Goal: Check status: Check status

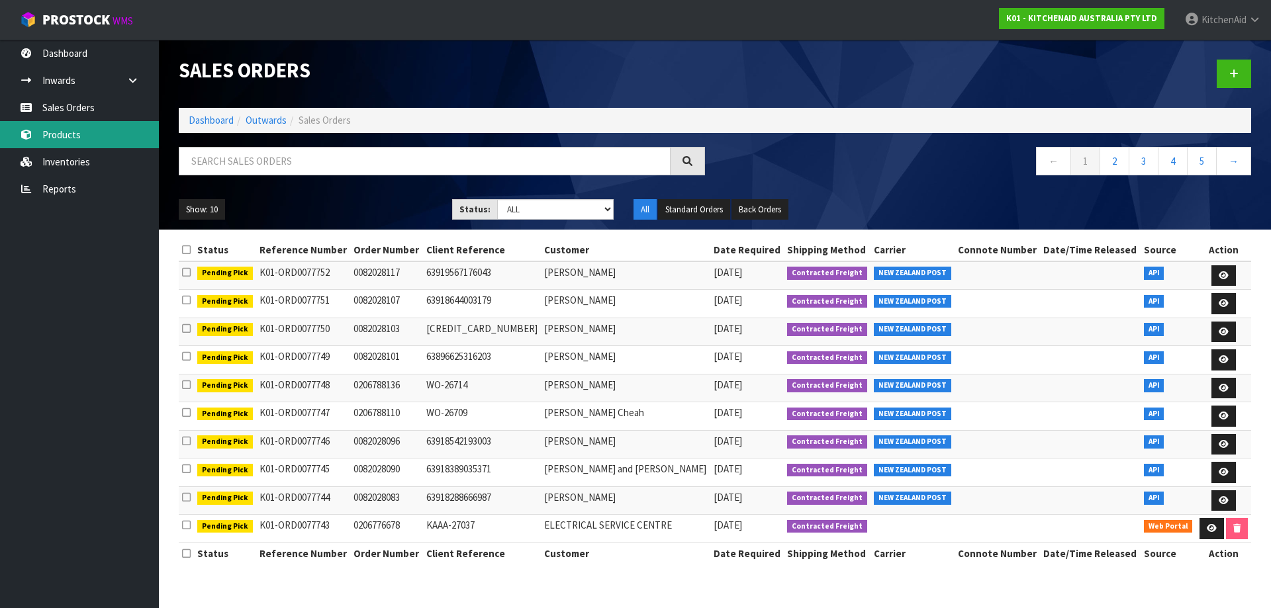
click at [78, 138] on link "Products" at bounding box center [79, 134] width 159 height 27
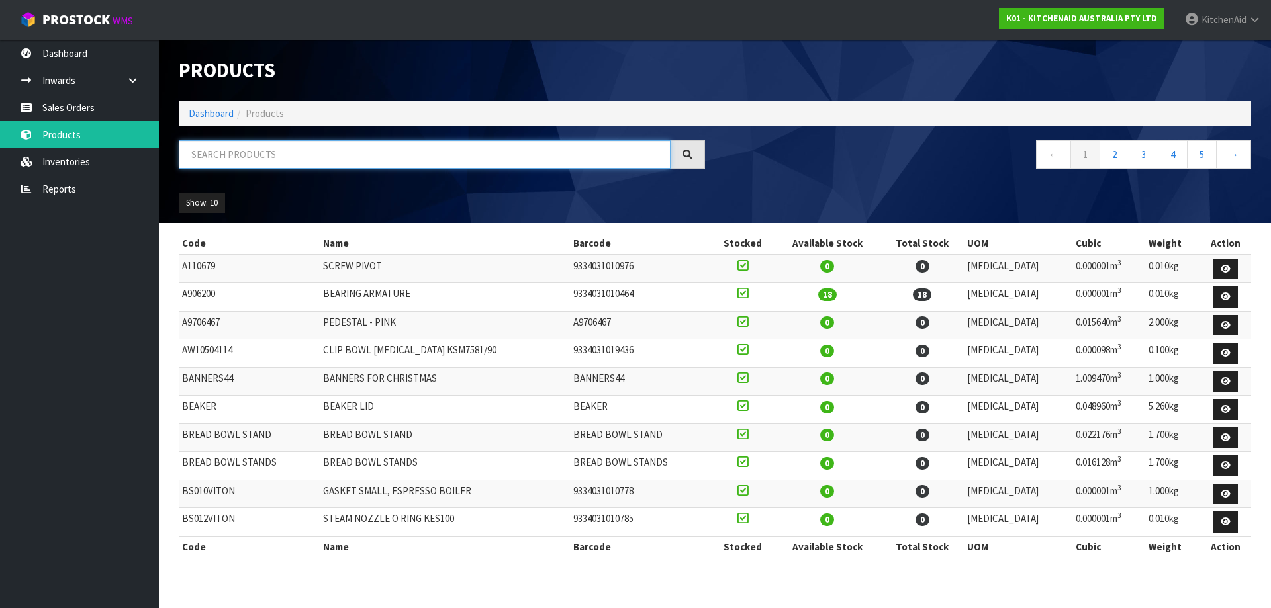
click at [402, 148] on input "text" at bounding box center [425, 154] width 492 height 28
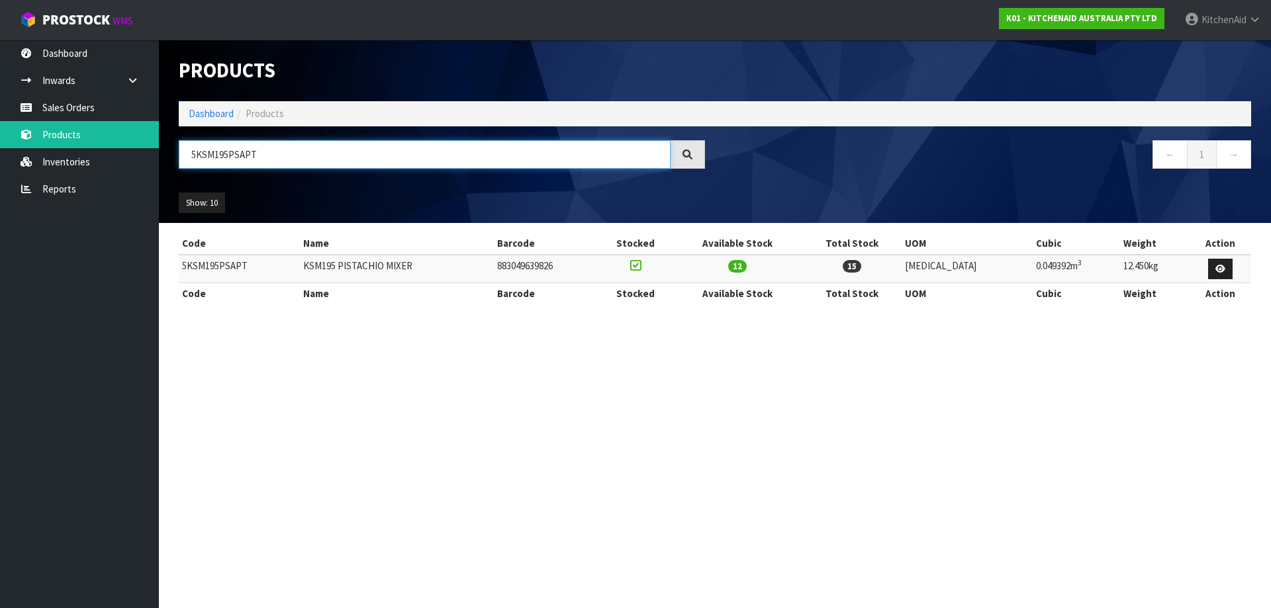
type input "5KSM195PSAPT"
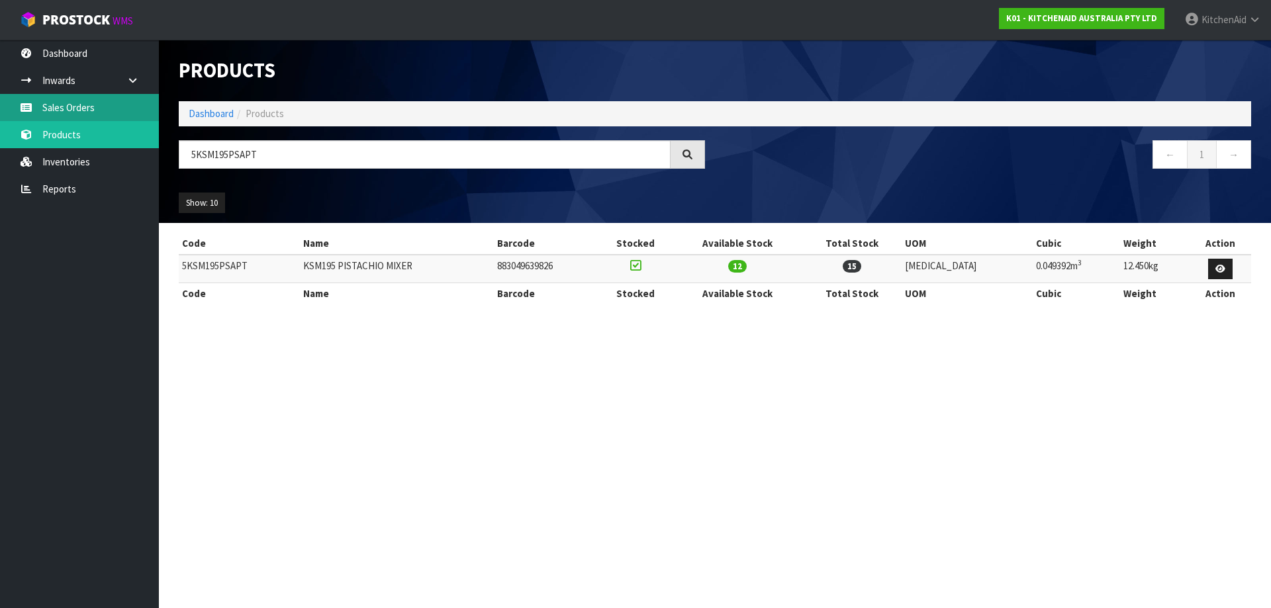
click at [100, 97] on link "Sales Orders" at bounding box center [79, 107] width 159 height 27
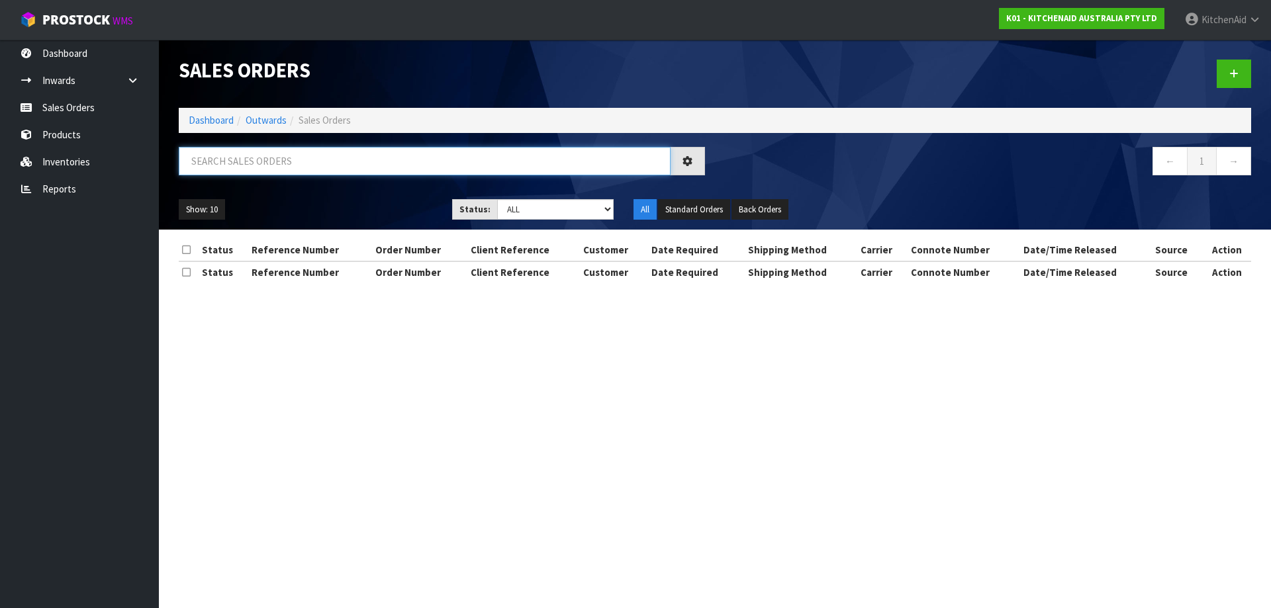
click at [357, 155] on input "text" at bounding box center [425, 161] width 492 height 28
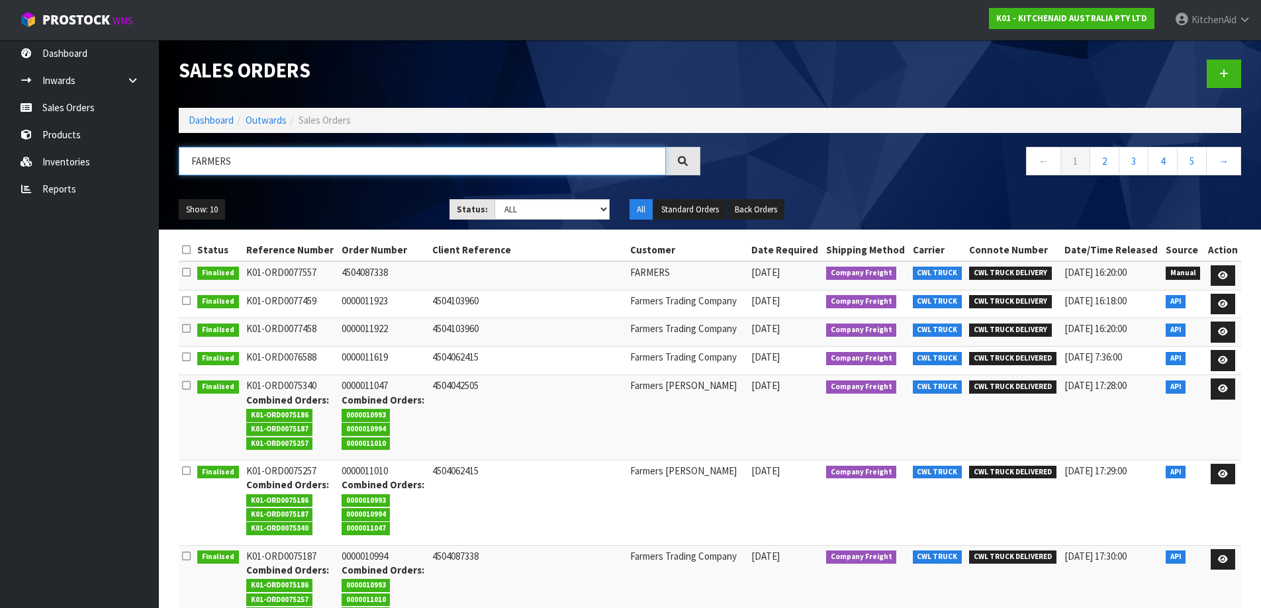
type input "FARMERS"
click at [847, 306] on link at bounding box center [1223, 304] width 24 height 21
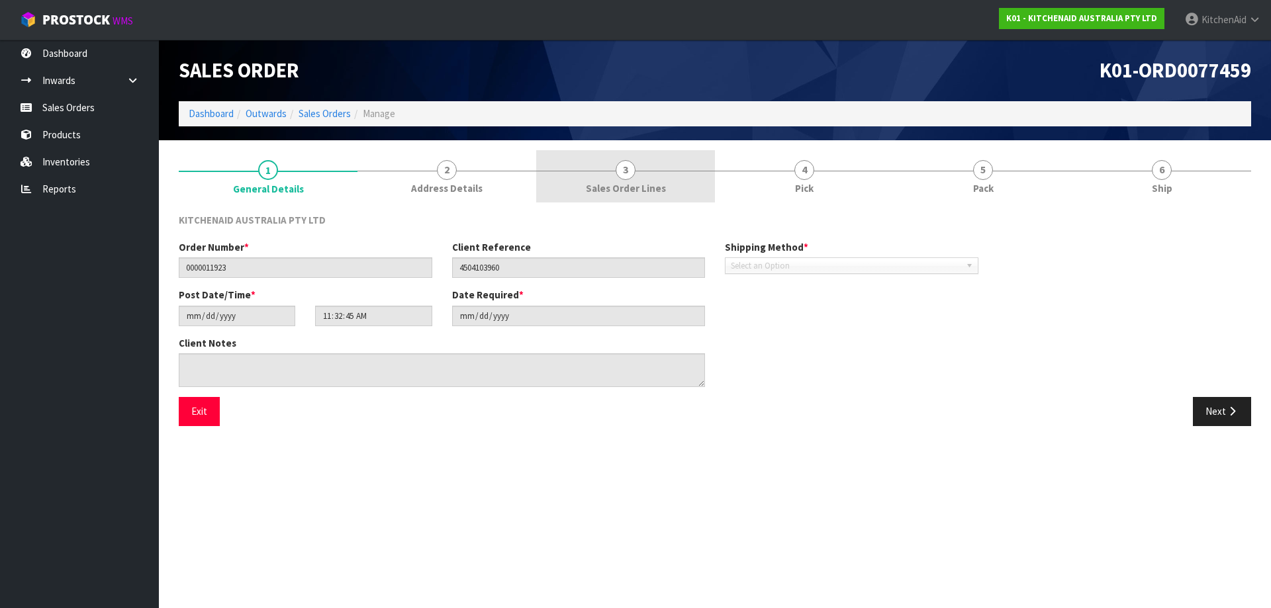
click at [618, 163] on span "3" at bounding box center [626, 170] width 20 height 20
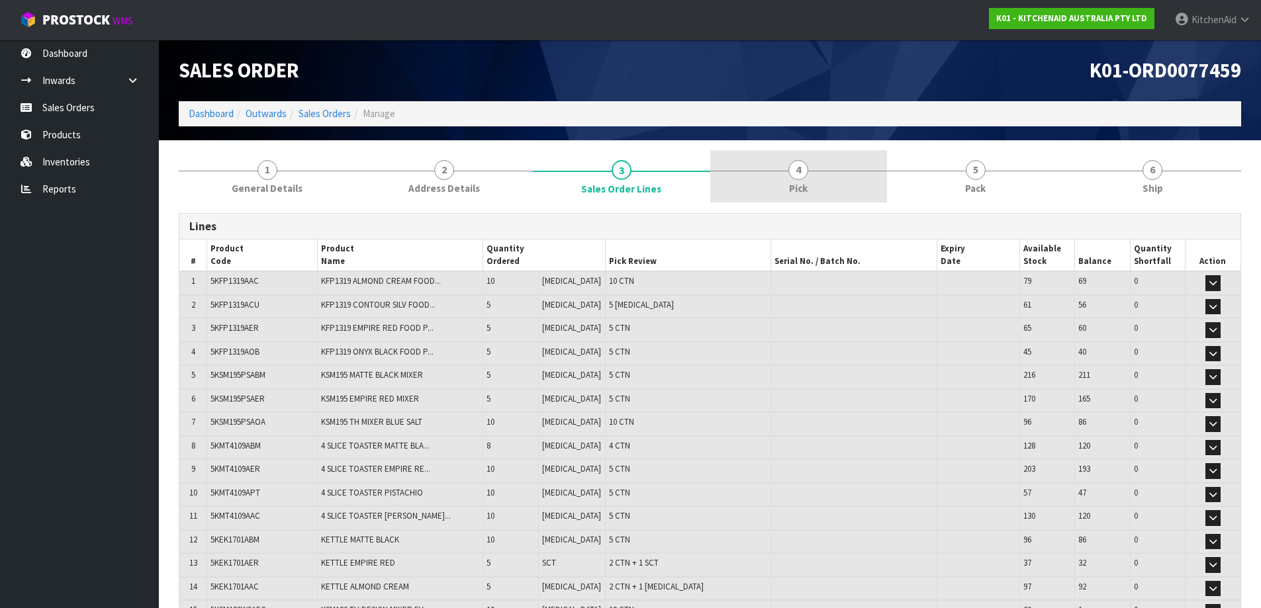
click at [808, 176] on link "4 Pick" at bounding box center [798, 176] width 177 height 52
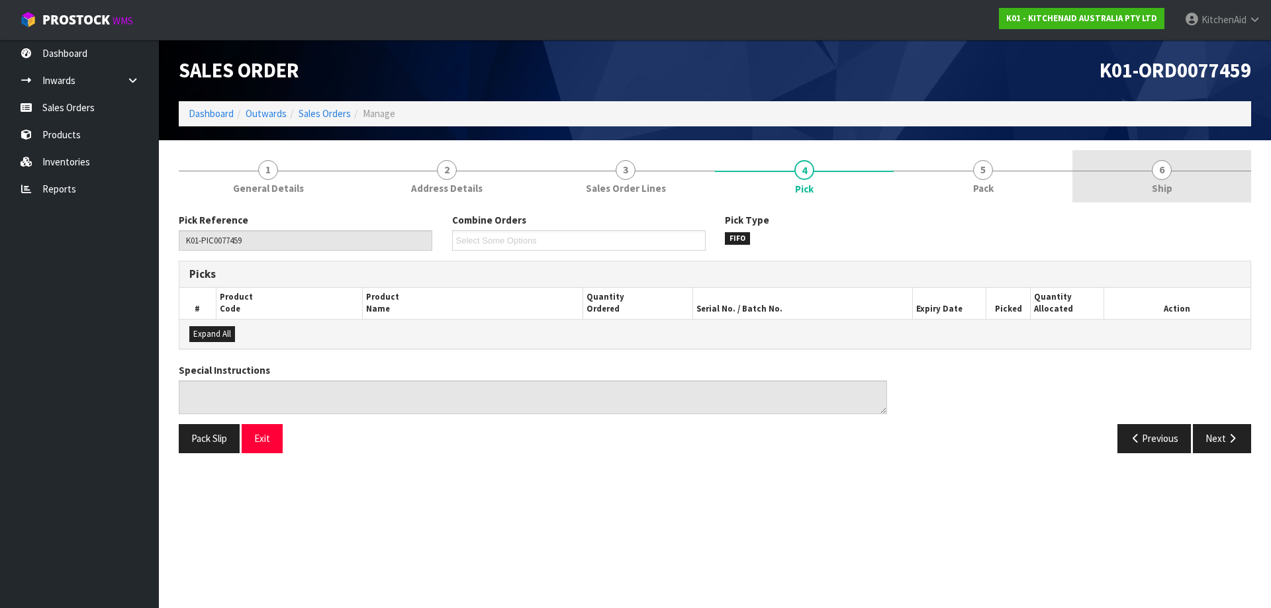
click at [847, 176] on link "6 Ship" at bounding box center [1161, 176] width 179 height 52
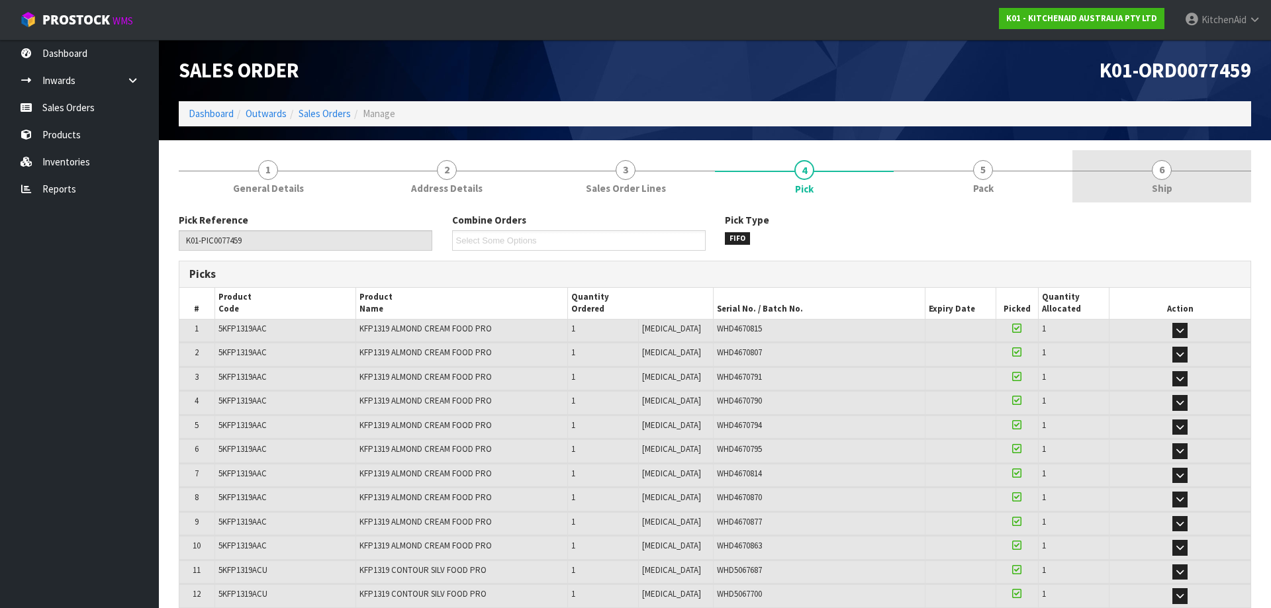
click at [847, 175] on link "6 Ship" at bounding box center [1161, 176] width 179 height 52
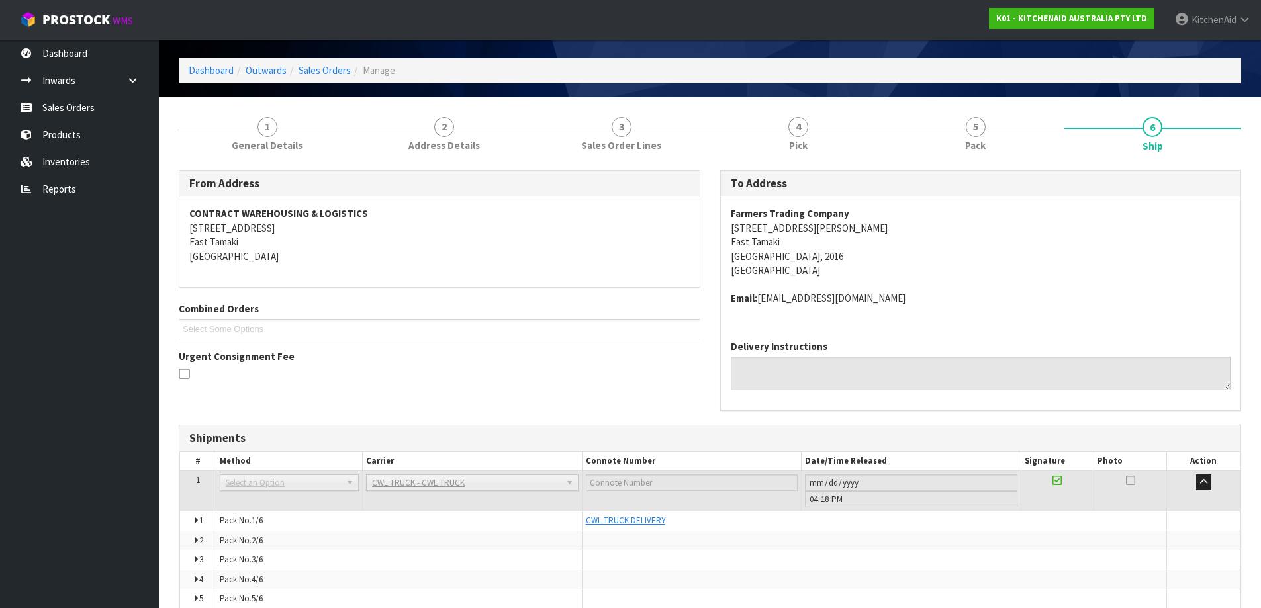
scroll to position [66, 0]
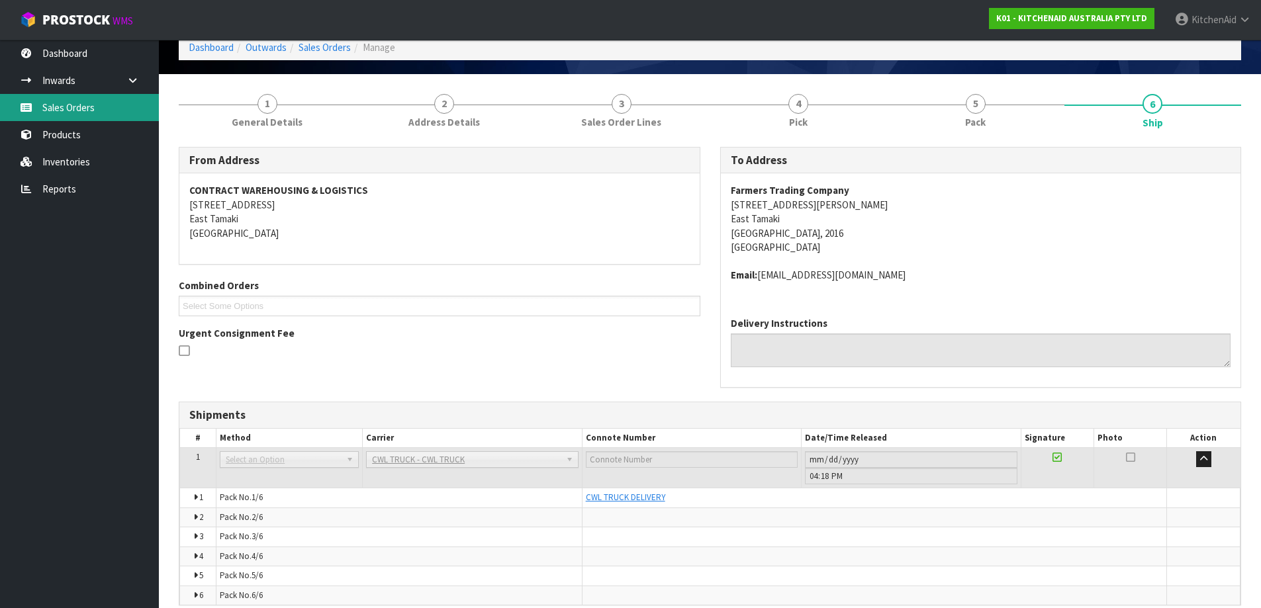
click at [83, 112] on link "Sales Orders" at bounding box center [79, 107] width 159 height 27
